Goal: Book appointment/travel/reservation

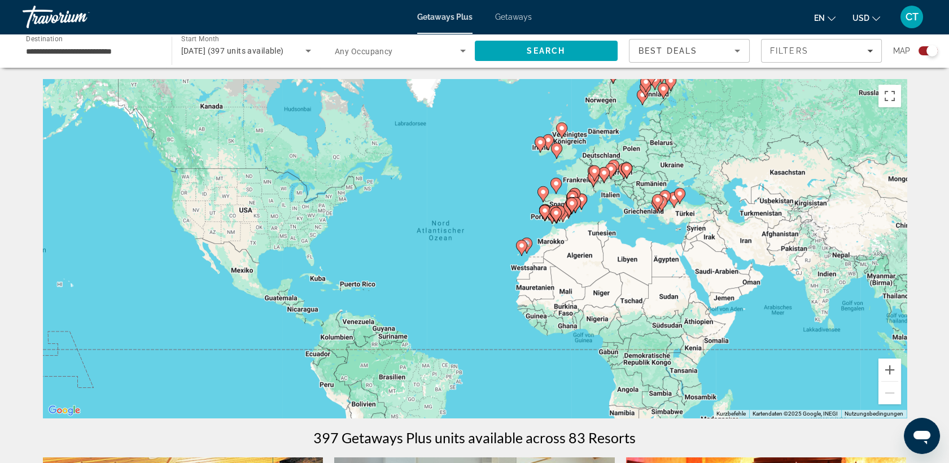
click at [926, 50] on div "Search widget" at bounding box center [931, 50] width 11 height 11
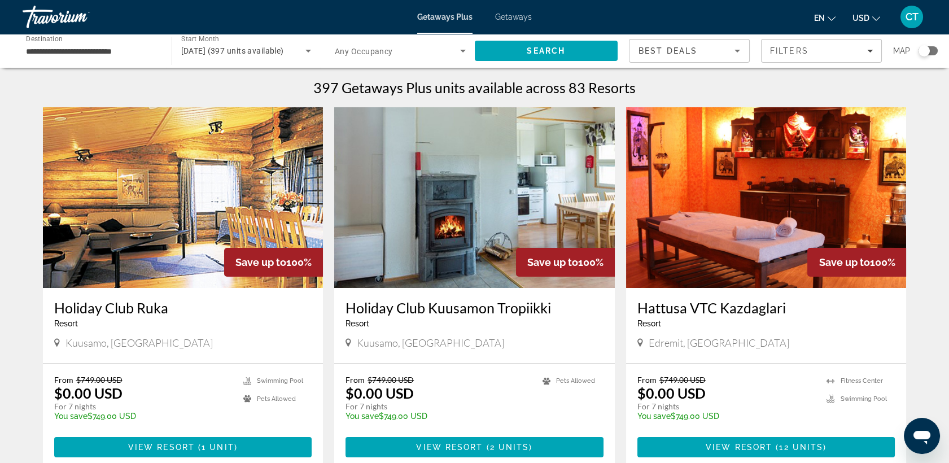
click at [516, 12] on span "Getaways" at bounding box center [513, 16] width 37 height 9
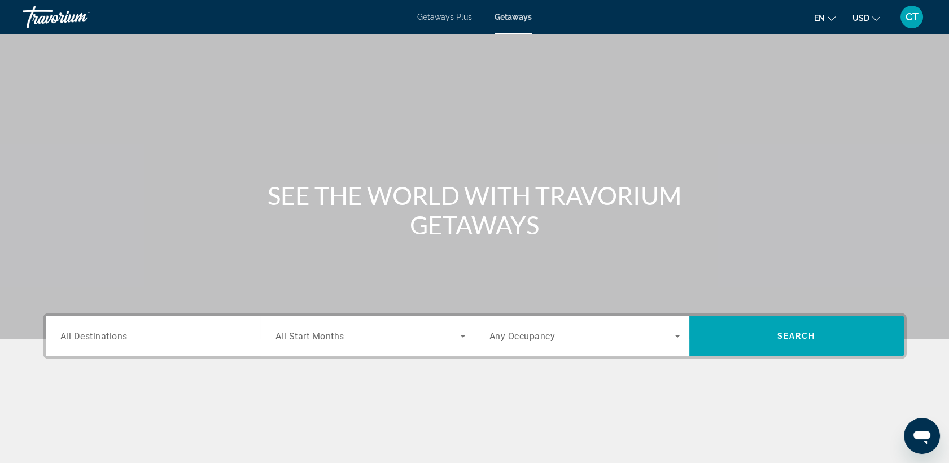
click at [102, 343] on div "Search widget" at bounding box center [155, 336] width 191 height 32
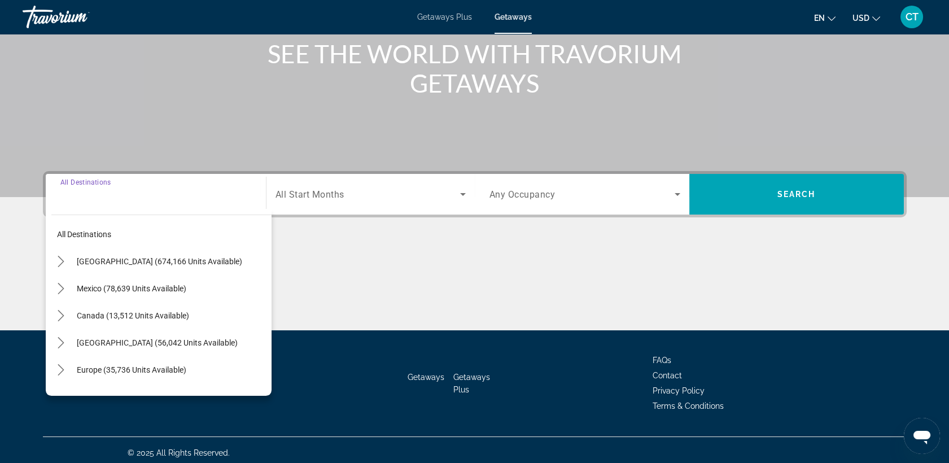
scroll to position [146, 0]
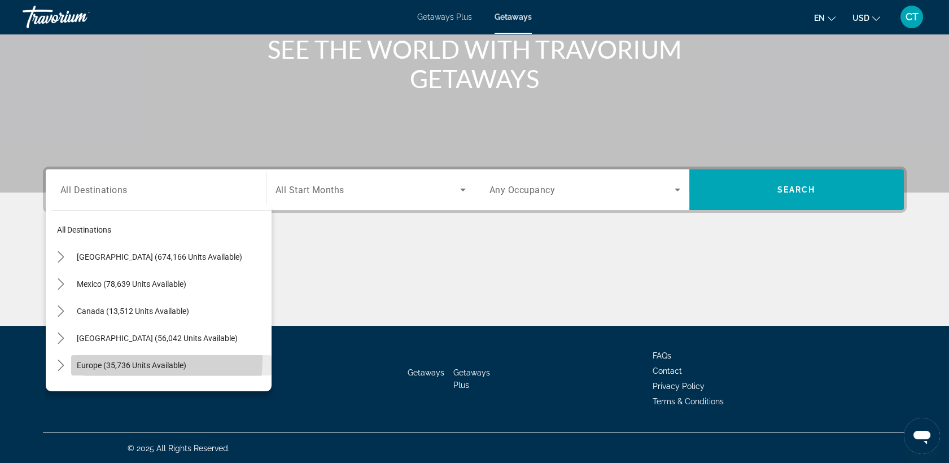
click at [101, 357] on span "Select destination: Europe (35,736 units available)" at bounding box center [171, 365] width 200 height 27
type input "**********"
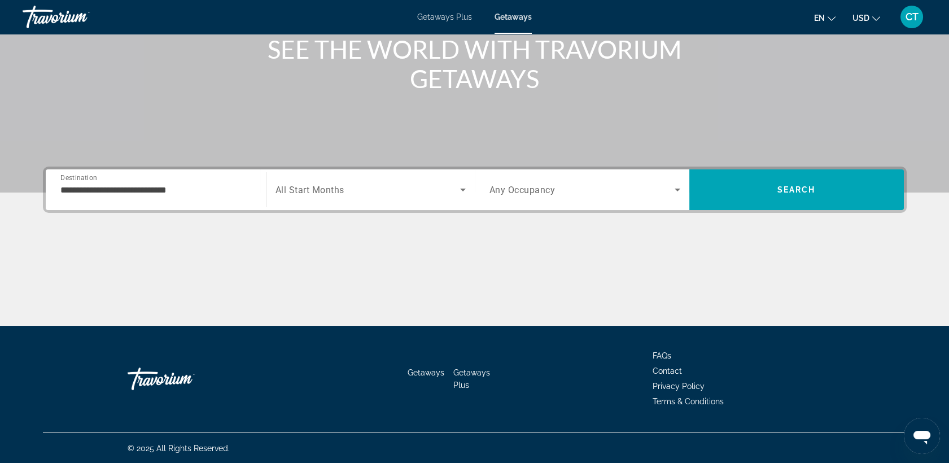
click at [323, 186] on span "All Start Months" at bounding box center [309, 190] width 69 height 11
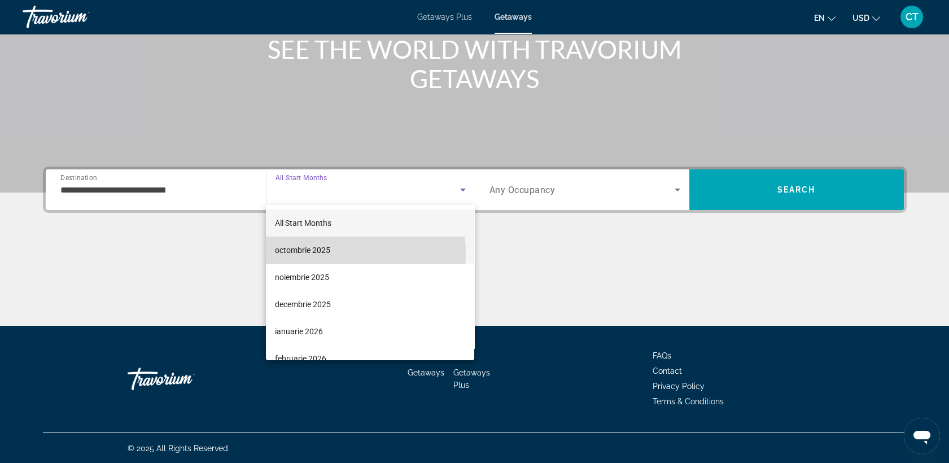
click at [307, 253] on span "octombrie 2025" at bounding box center [302, 250] width 55 height 14
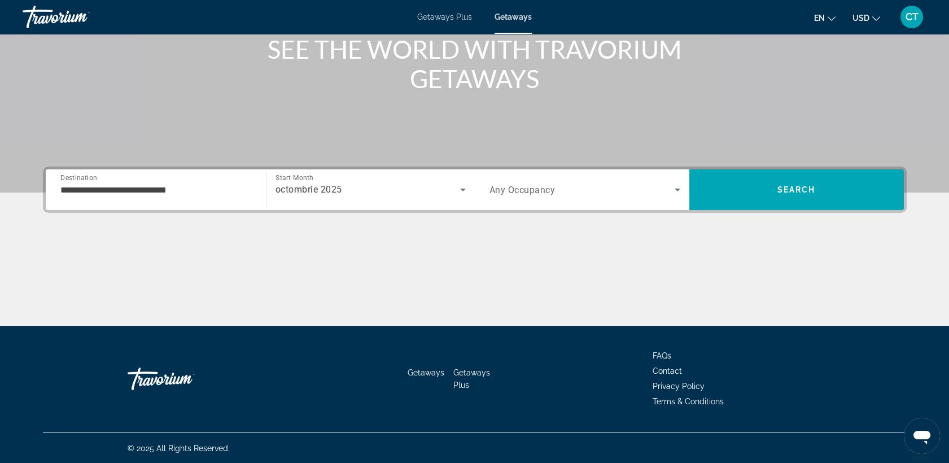
click at [516, 187] on span "Any Occupancy" at bounding box center [522, 190] width 66 height 11
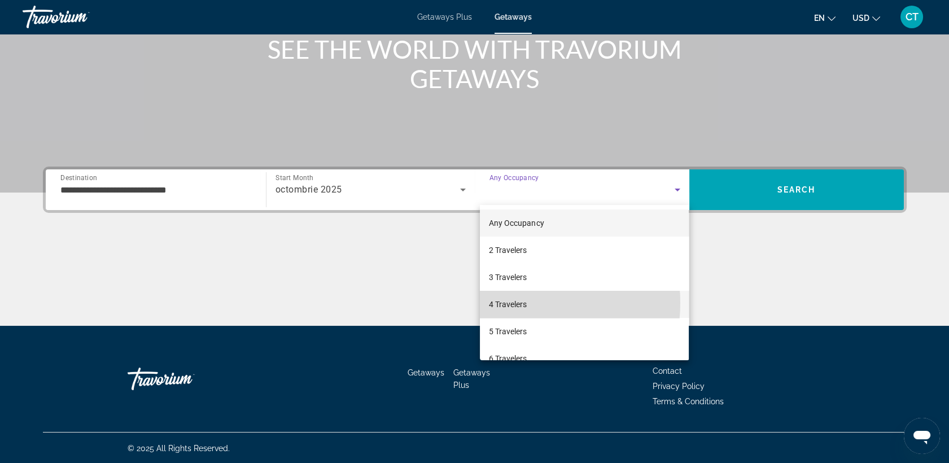
click at [505, 302] on span "4 Travelers" at bounding box center [508, 304] width 38 height 14
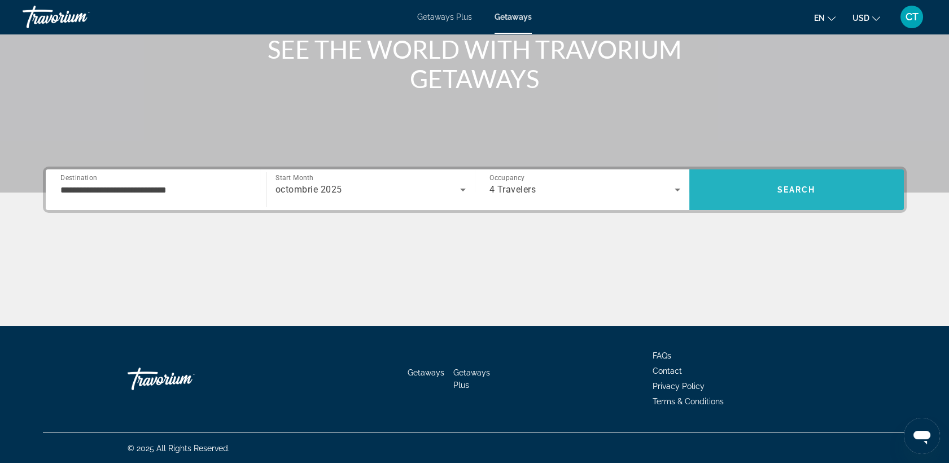
click at [719, 195] on span "Search" at bounding box center [796, 189] width 214 height 27
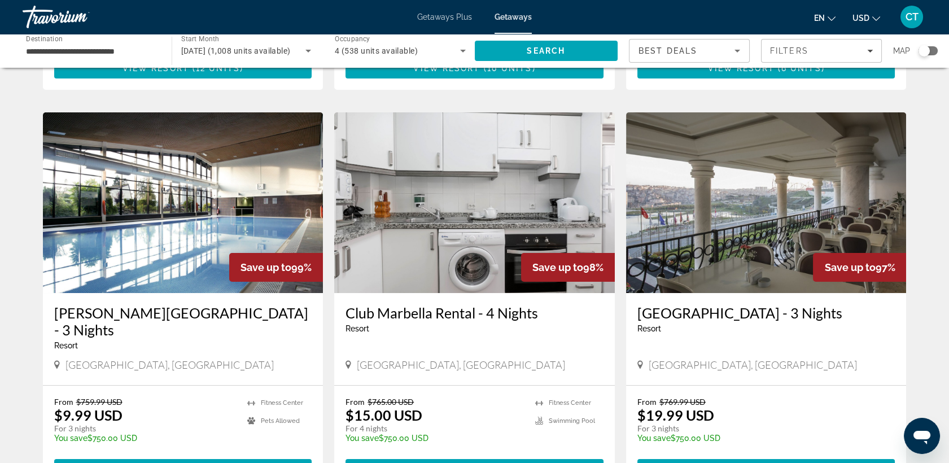
scroll to position [401, 0]
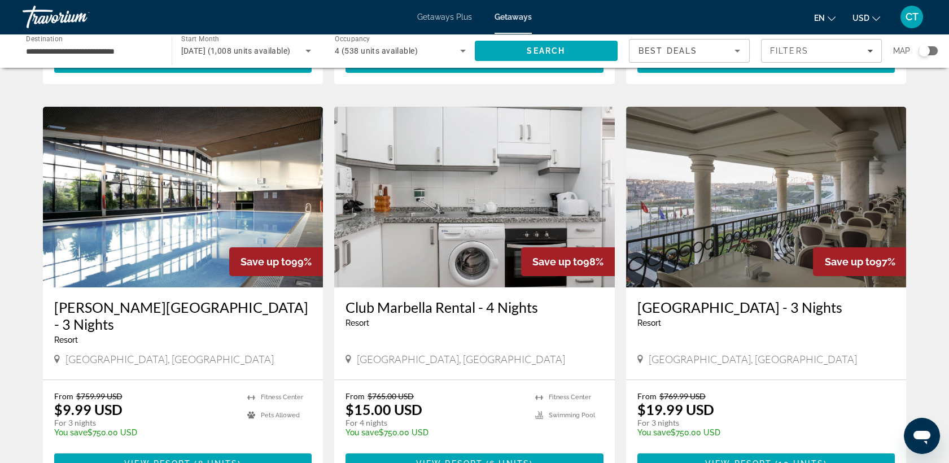
click at [149, 257] on img "Main content" at bounding box center [183, 197] width 280 height 181
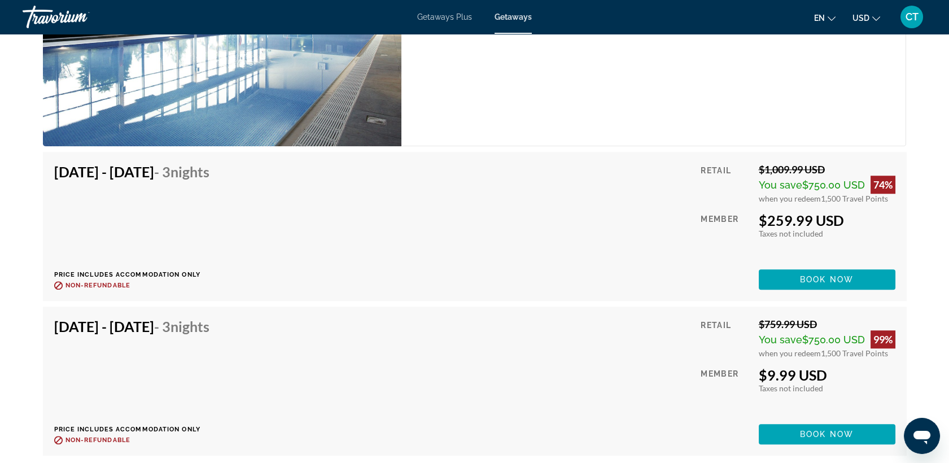
scroll to position [2140, 0]
